Goal: Task Accomplishment & Management: Manage account settings

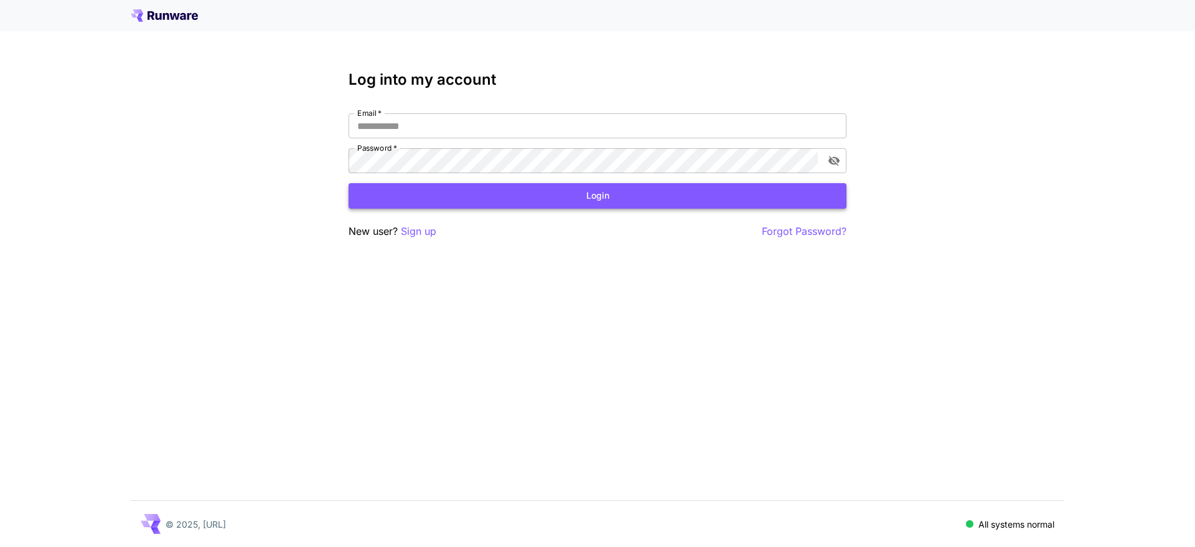
type input "**********"
click at [509, 196] on button "Login" at bounding box center [598, 196] width 498 height 26
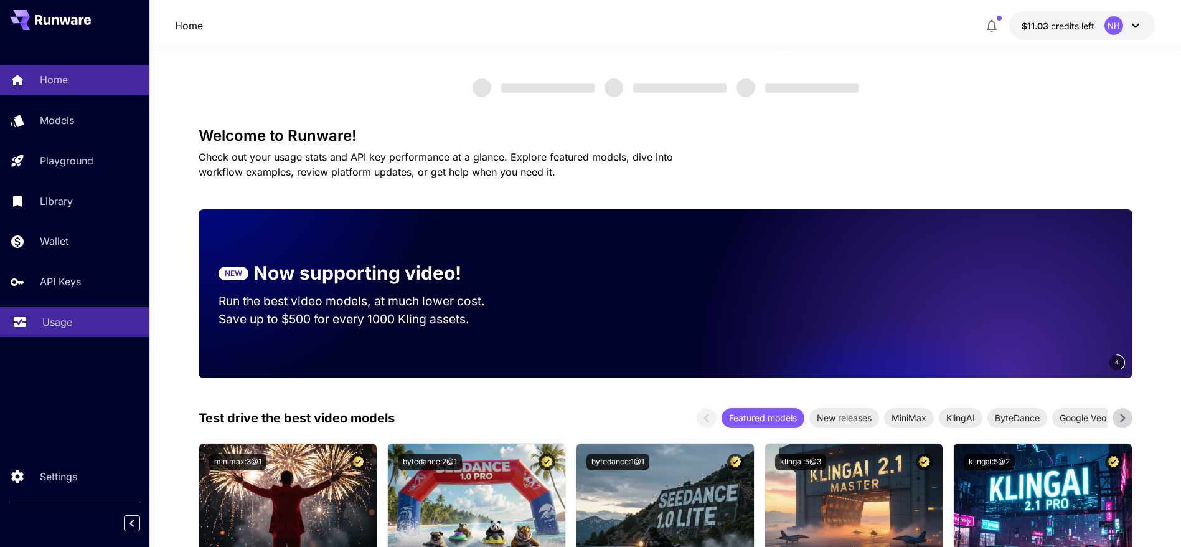
click at [98, 335] on link "Usage" at bounding box center [74, 322] width 149 height 31
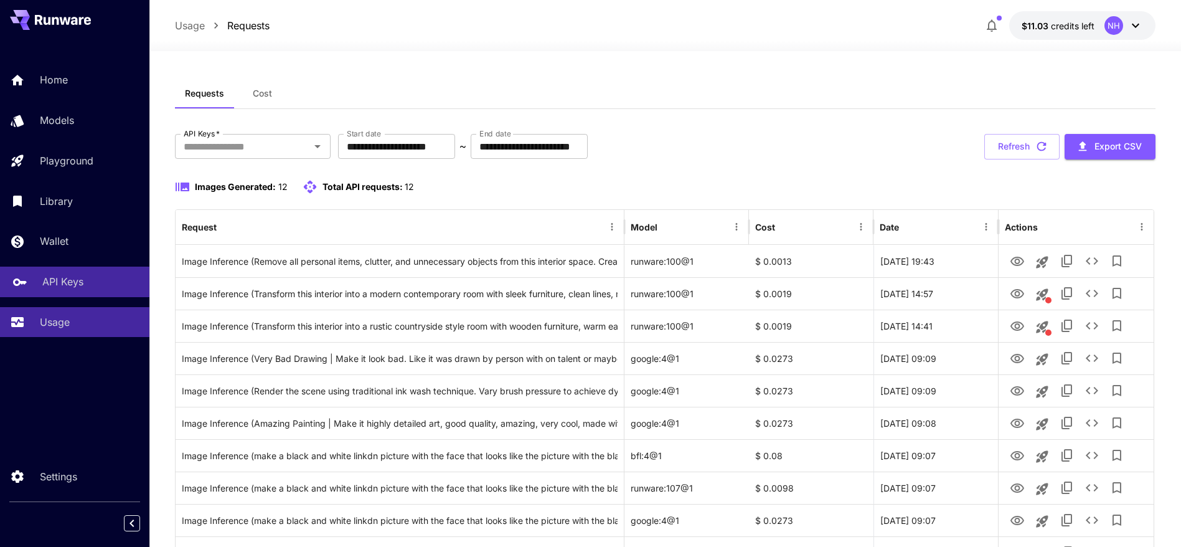
click at [67, 269] on link "API Keys" at bounding box center [74, 281] width 149 height 31
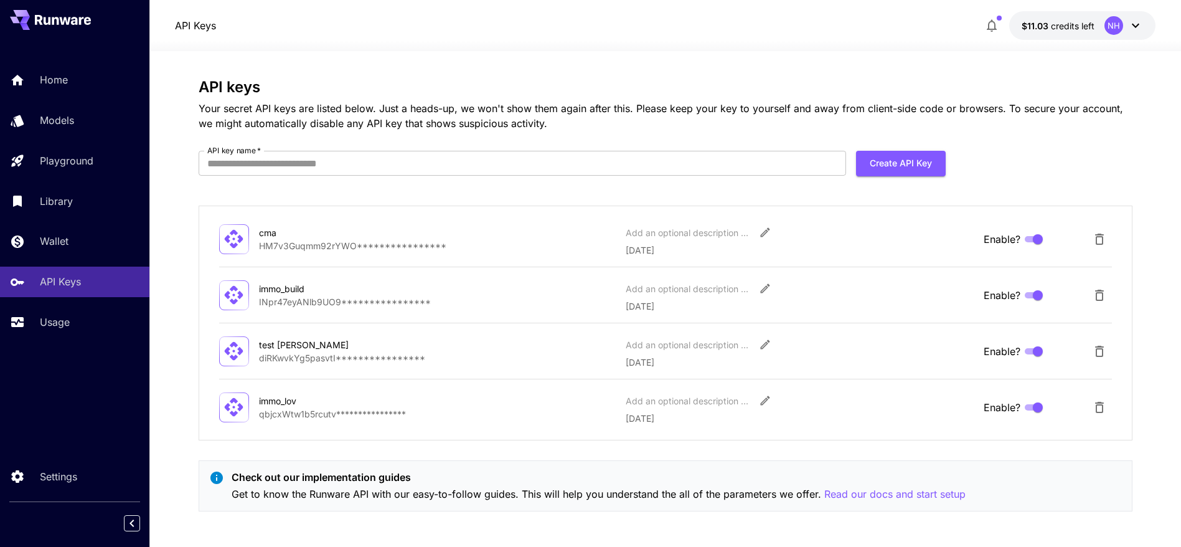
click at [327, 402] on div "immo_lov" at bounding box center [321, 400] width 125 height 13
click at [265, 405] on div "immo_lov" at bounding box center [321, 400] width 125 height 13
click at [225, 412] on icon at bounding box center [234, 407] width 22 height 22
click at [285, 403] on div "immo_lov" at bounding box center [321, 400] width 125 height 13
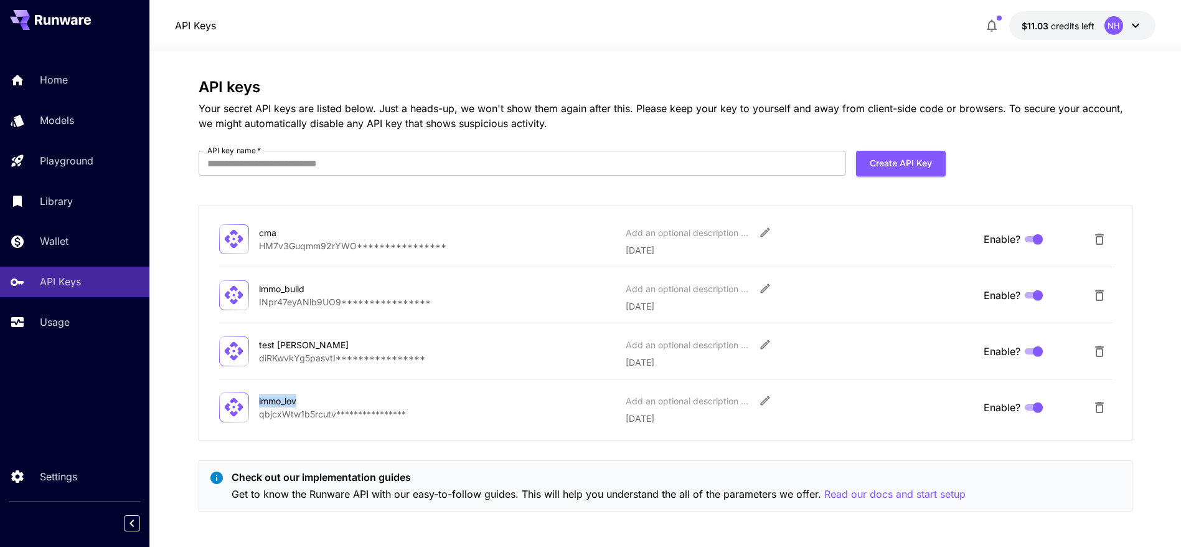
click at [285, 403] on div "immo_lov" at bounding box center [321, 400] width 125 height 13
copy div "immo_lov"
click at [1108, 407] on button "Delete API Key" at bounding box center [1099, 407] width 25 height 25
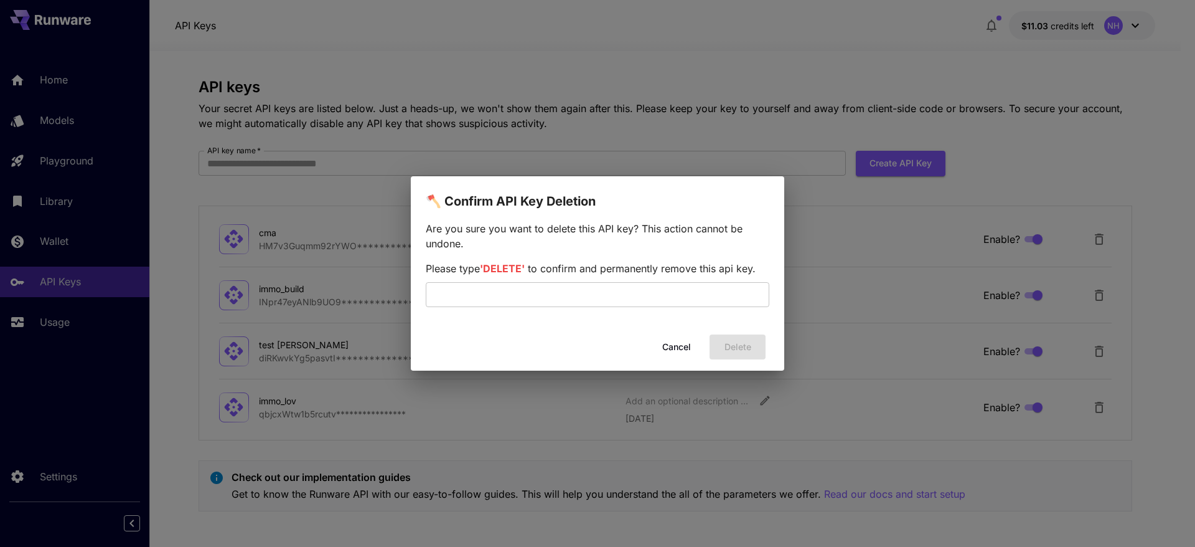
click at [498, 270] on span "'DELETE'" at bounding box center [502, 268] width 45 height 12
copy span "DELETE"
click at [501, 284] on input "text" at bounding box center [598, 294] width 344 height 25
paste input "******"
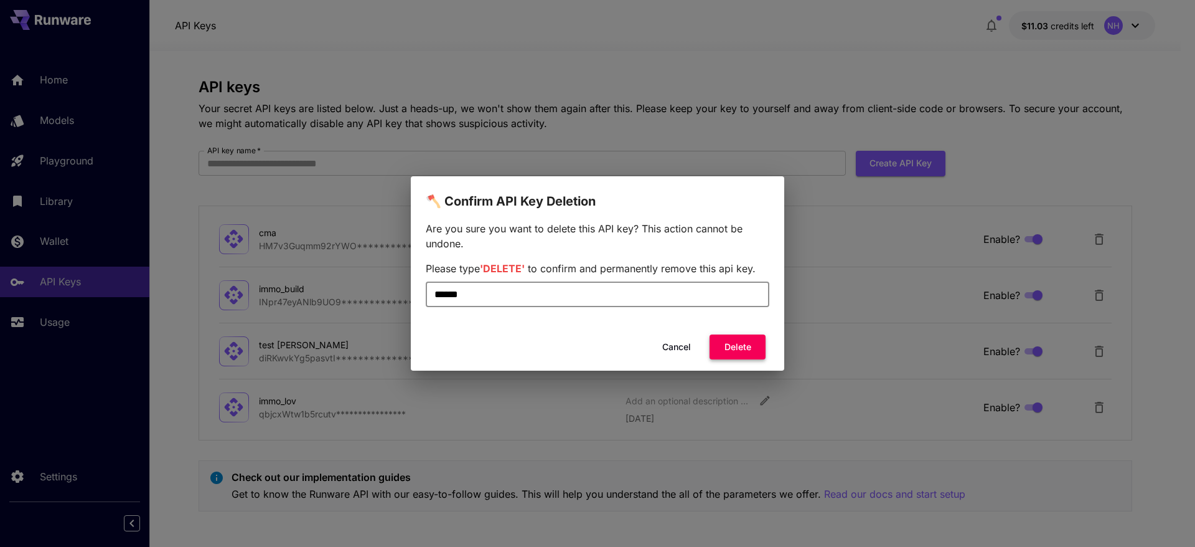
type input "******"
click at [740, 339] on button "Delete" at bounding box center [738, 347] width 56 height 26
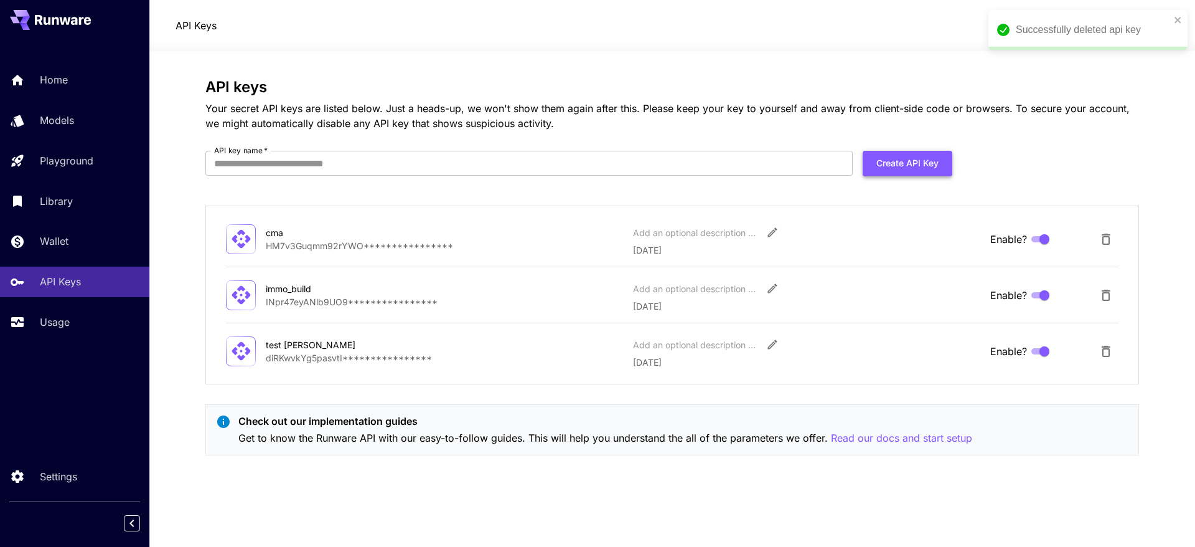
click at [895, 157] on button "Create API Key" at bounding box center [908, 164] width 90 height 26
type input "********"
click at [938, 160] on button "Create API Key" at bounding box center [908, 164] width 90 height 26
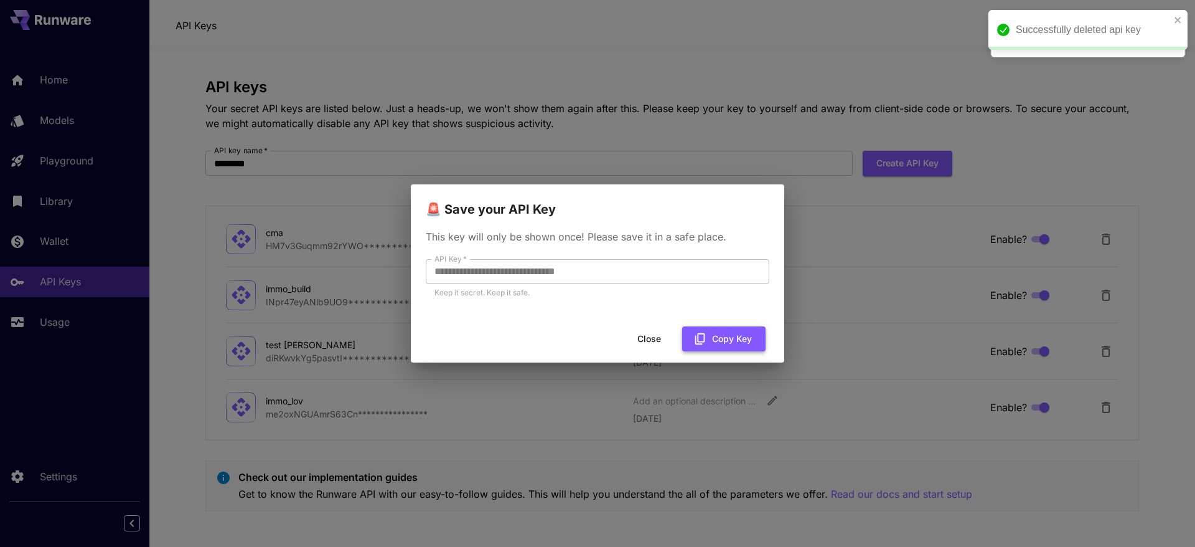
click at [728, 336] on button "Copy Key" at bounding box center [723, 339] width 83 height 26
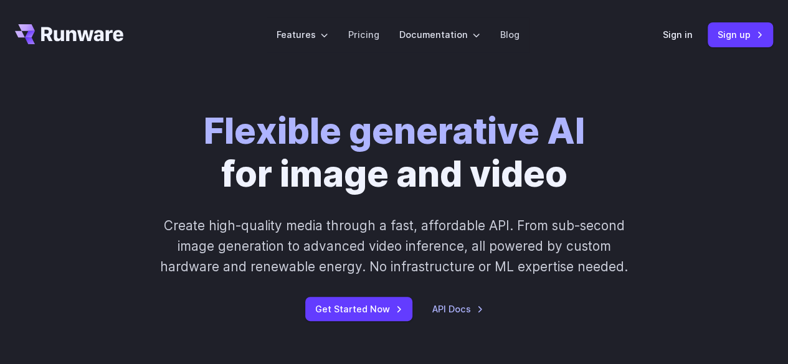
click at [666, 22] on header "Features Tasks Image generation Video generation Sonic Inference Engine™ Models…" at bounding box center [394, 35] width 788 height 70
click at [680, 36] on link "Sign in" at bounding box center [677, 34] width 30 height 14
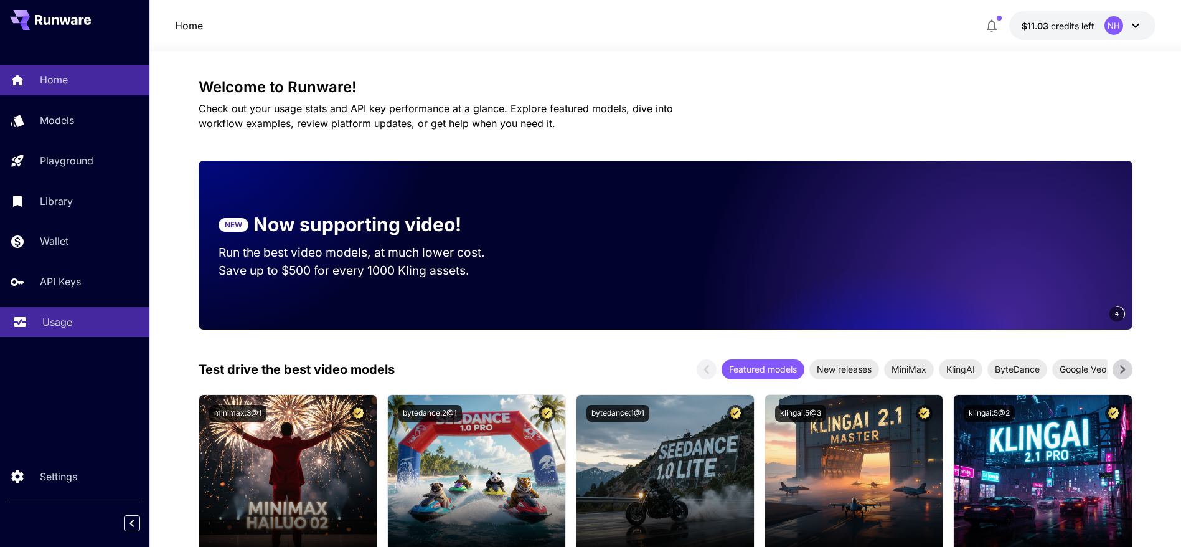
click at [53, 327] on p "Usage" at bounding box center [57, 321] width 30 height 15
